Goal: Find specific page/section: Find specific page/section

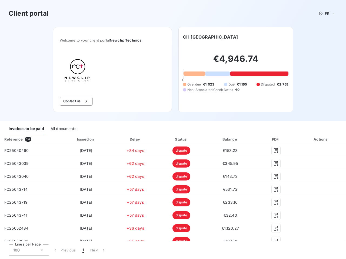
click at [173, 130] on div "Invoices to be paid All documents" at bounding box center [173, 128] width 346 height 11
click at [325, 14] on span "FR" at bounding box center [327, 13] width 4 height 4
